Goal: Transaction & Acquisition: Download file/media

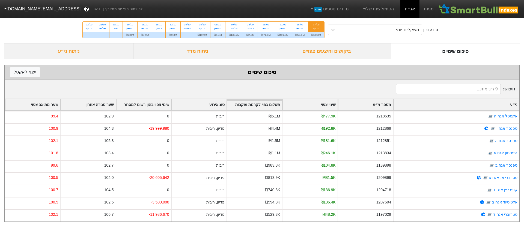
click at [314, 22] on div "17/09 רביעי" at bounding box center [316, 27] width 16 height 10
click at [314, 22] on input "17/09 רביעי ₪20.3M" at bounding box center [315, 24] width 4 height 4
click at [409, 8] on link "אג״ח" at bounding box center [409, 9] width 19 height 18
click at [325, 53] on div "ביקושים והיצעים צפויים" at bounding box center [326, 51] width 129 height 16
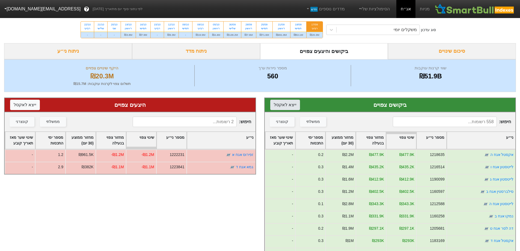
click at [284, 102] on button "ייצא ל אקסל" at bounding box center [285, 105] width 30 height 10
click at [22, 102] on button "ייצא ל אקסל" at bounding box center [25, 105] width 30 height 10
